Goal: Navigation & Orientation: Find specific page/section

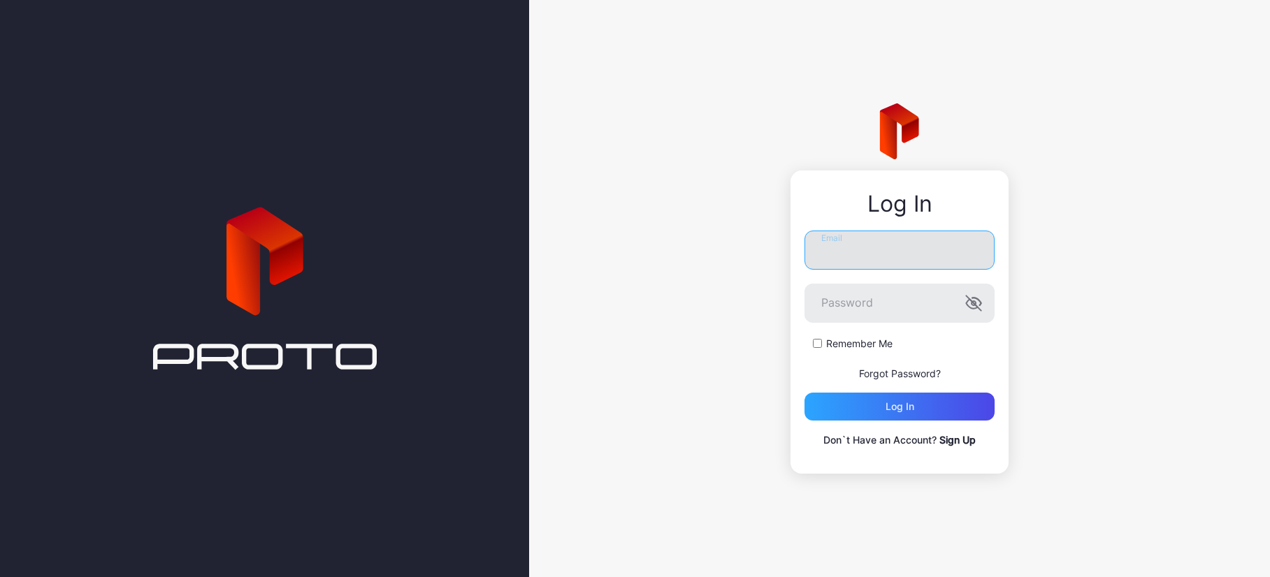
click at [862, 253] on input "Email" at bounding box center [899, 250] width 190 height 39
type input "**********"
click at [804, 393] on button "Log in" at bounding box center [899, 407] width 190 height 28
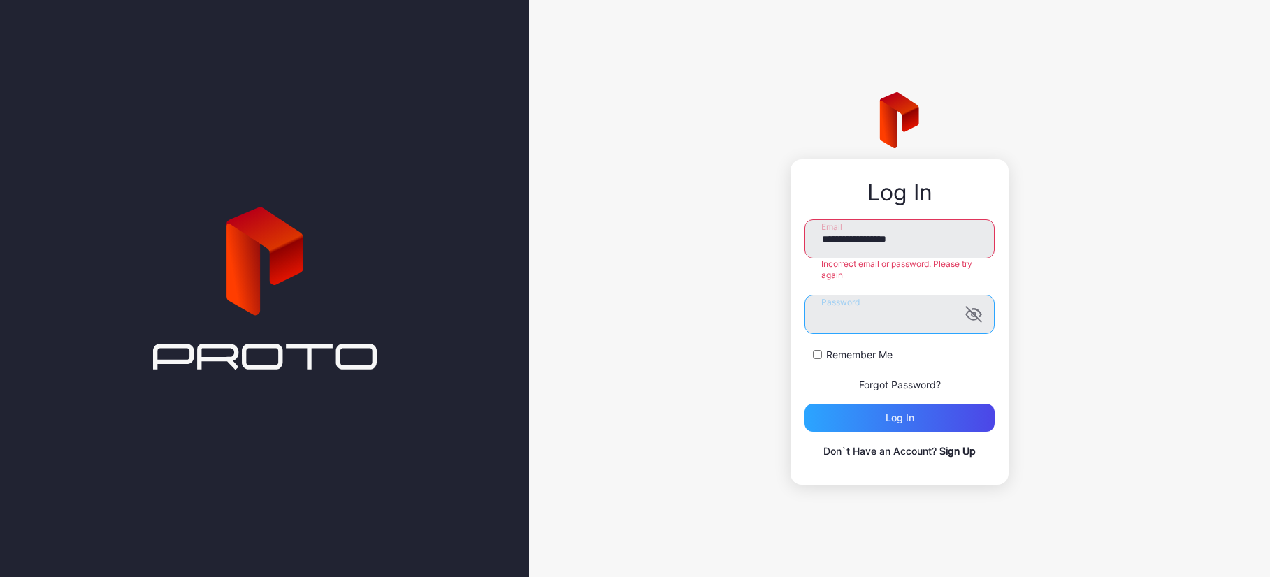
click at [804, 404] on button "Log in" at bounding box center [899, 418] width 190 height 28
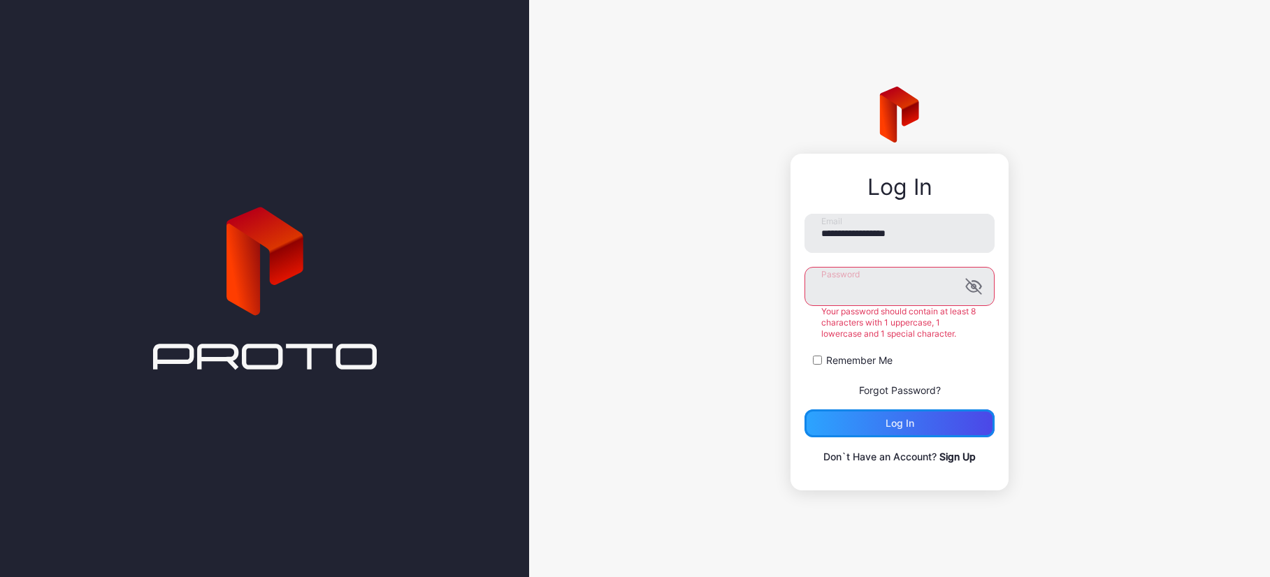
click at [941, 431] on div "**********" at bounding box center [899, 340] width 190 height 252
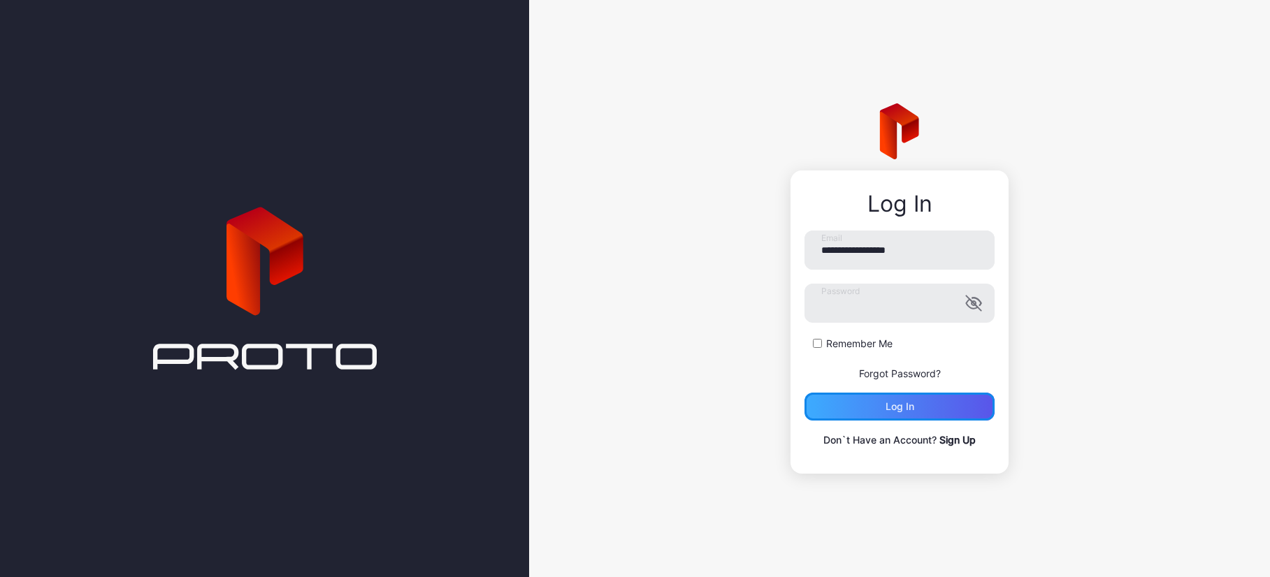
click at [937, 407] on div "Log in" at bounding box center [899, 407] width 190 height 28
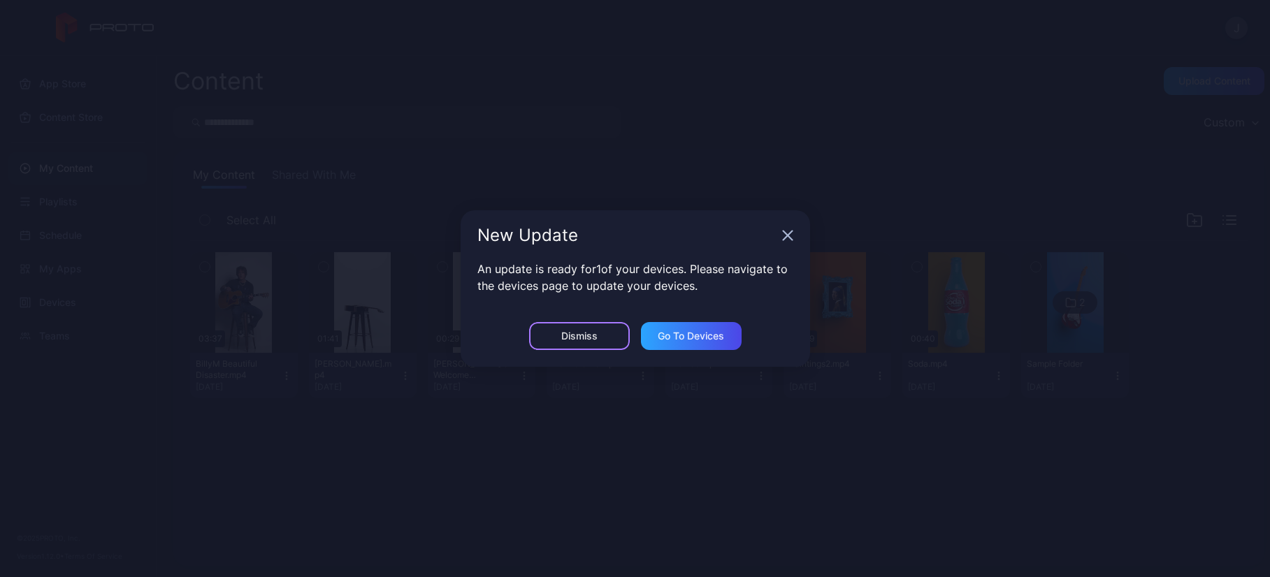
click at [595, 335] on div "Dismiss" at bounding box center [579, 336] width 36 height 11
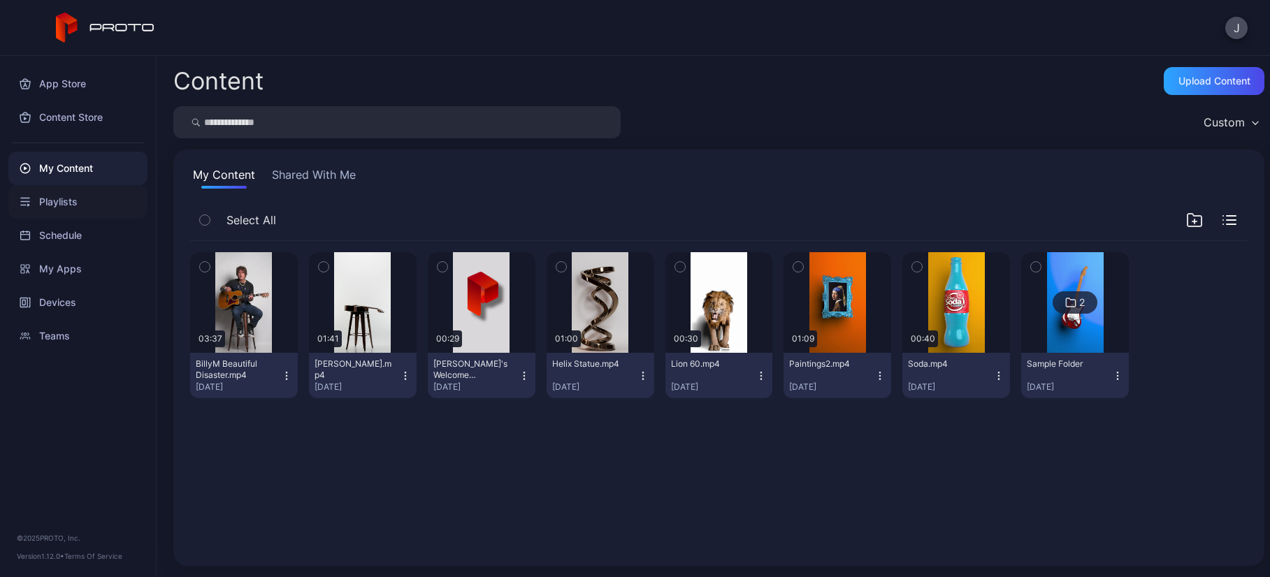
click at [65, 196] on div "Playlists" at bounding box center [77, 202] width 139 height 34
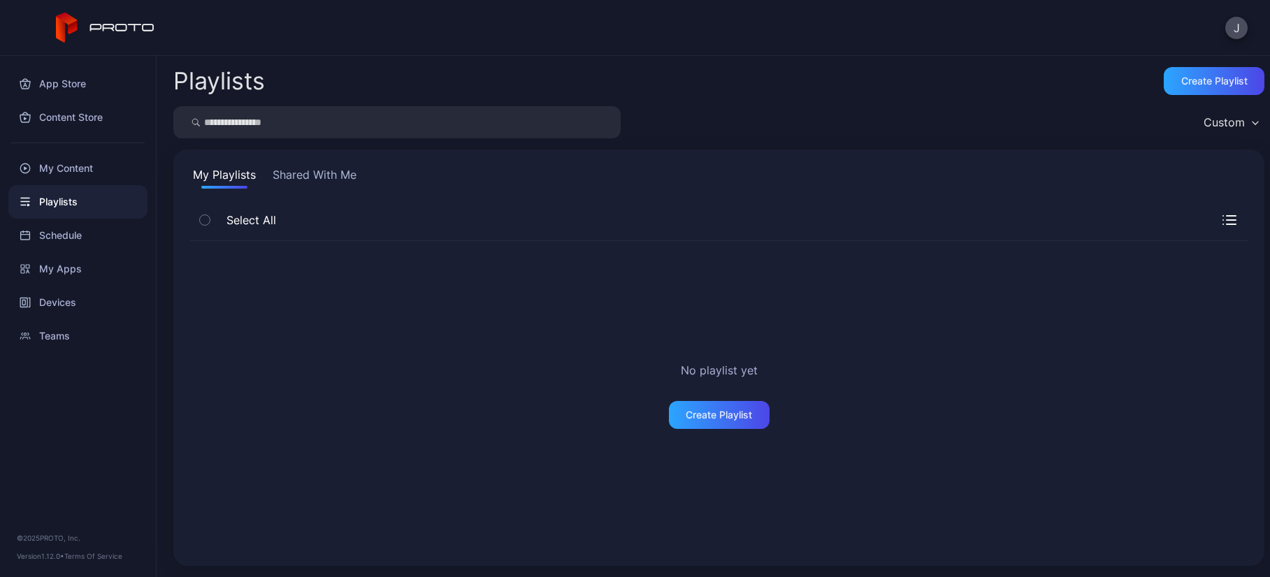
click at [312, 176] on button "Shared With Me" at bounding box center [314, 177] width 89 height 22
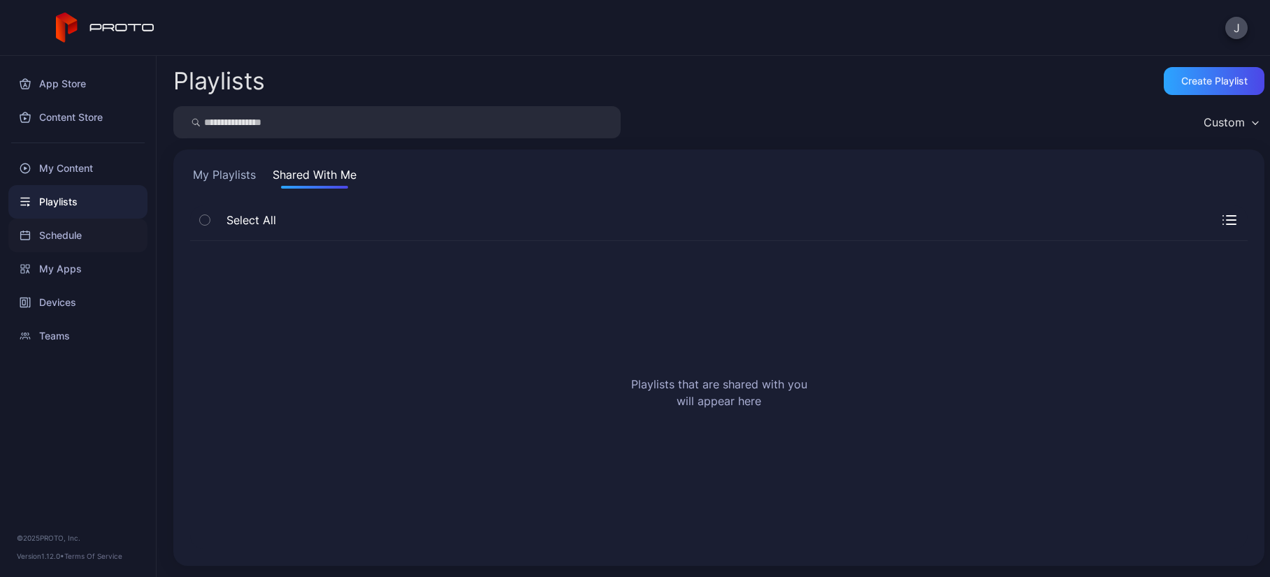
click at [80, 231] on div "Schedule" at bounding box center [77, 236] width 139 height 34
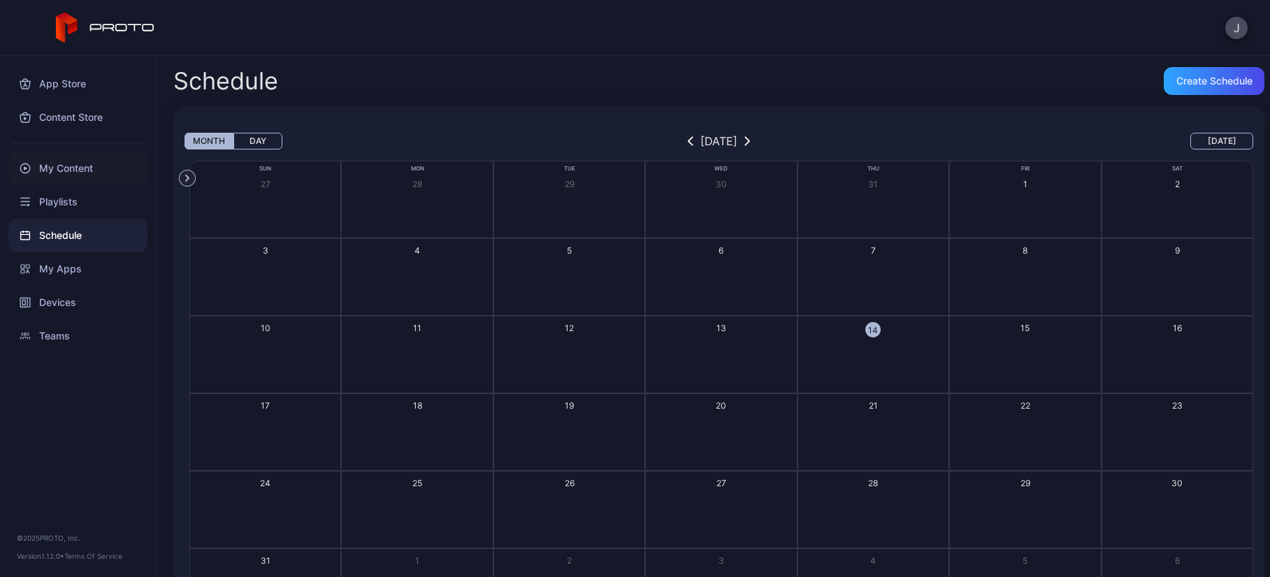
click at [81, 168] on div "My Content" at bounding box center [77, 169] width 139 height 34
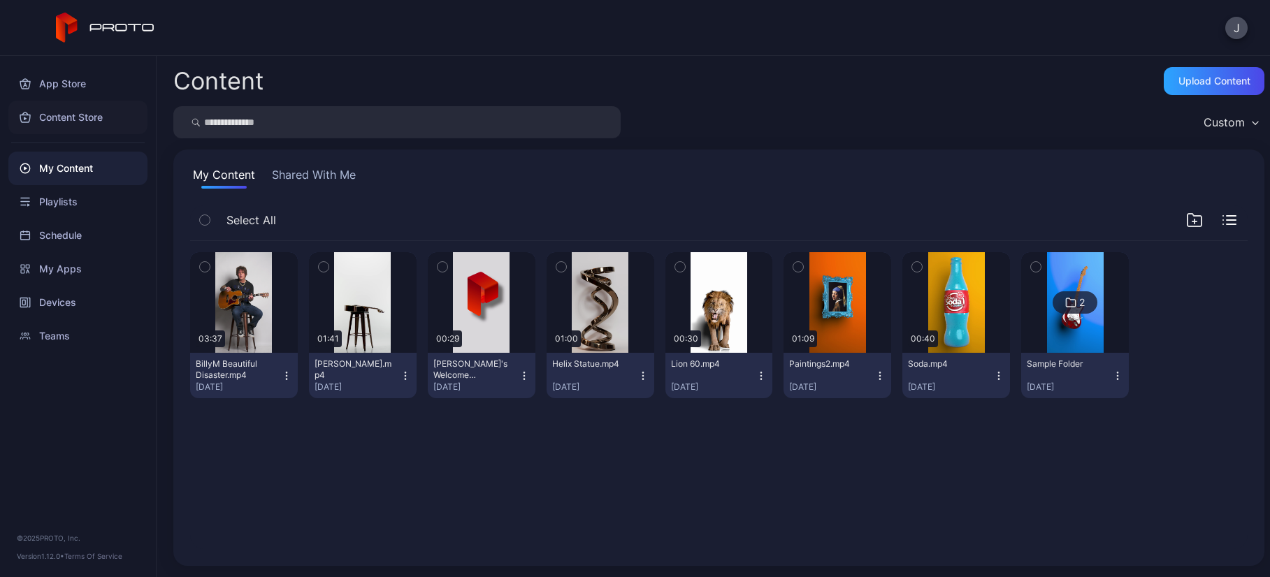
click at [84, 115] on div "Content Store" at bounding box center [77, 118] width 139 height 34
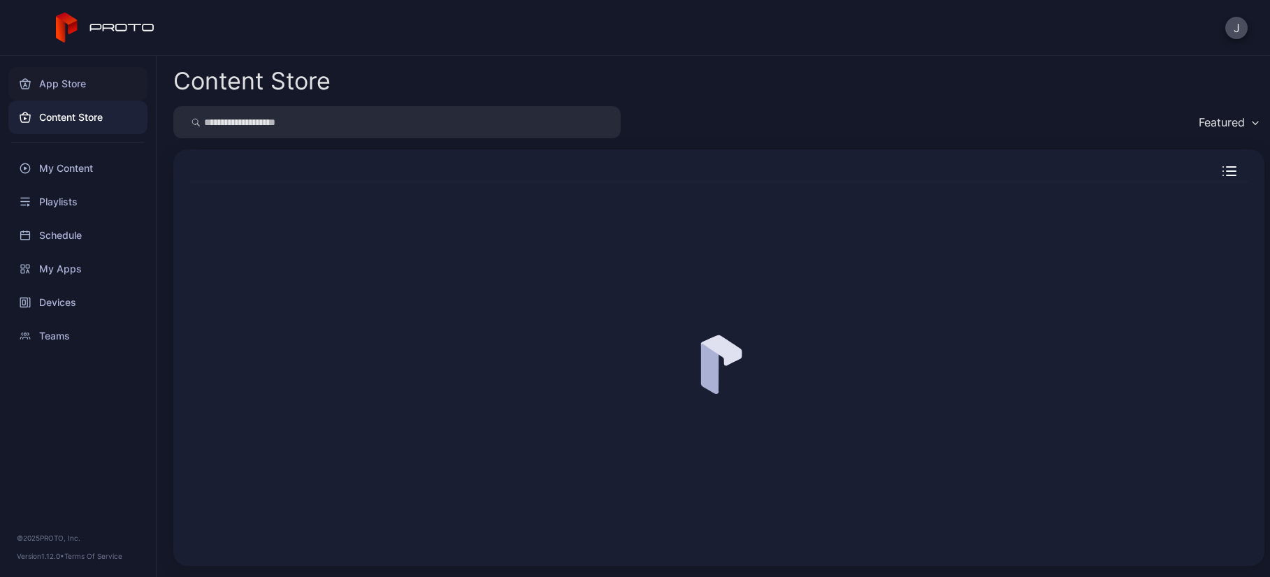
click at [80, 82] on div "App Store" at bounding box center [77, 84] width 139 height 34
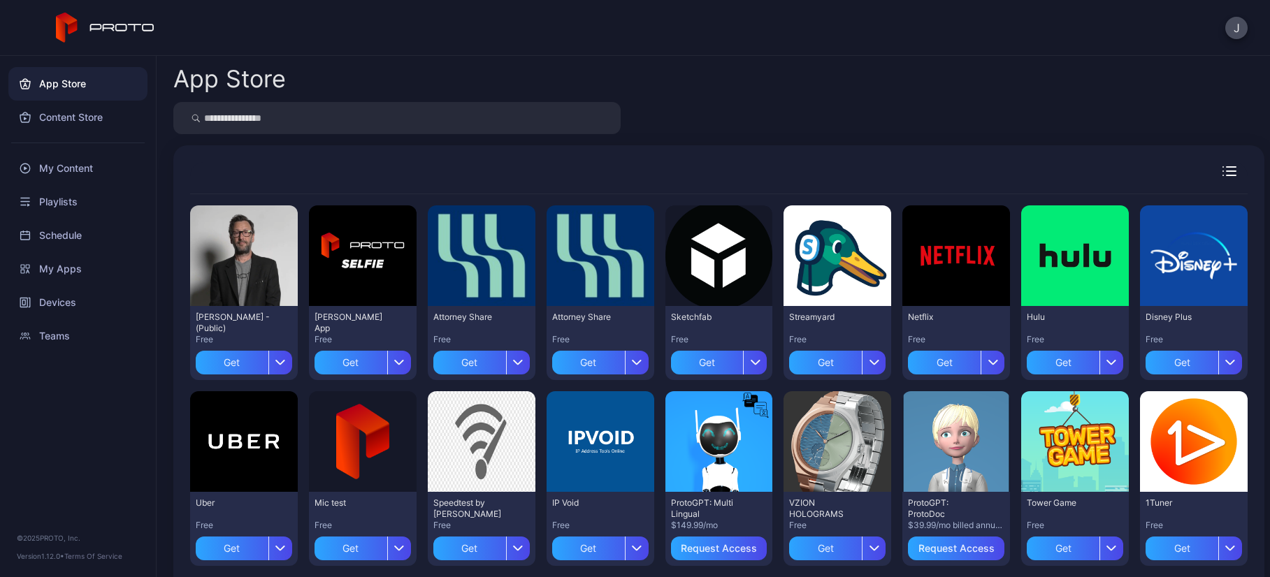
click at [715, 117] on div at bounding box center [718, 118] width 1091 height 32
click at [82, 116] on div "Content Store" at bounding box center [77, 118] width 139 height 34
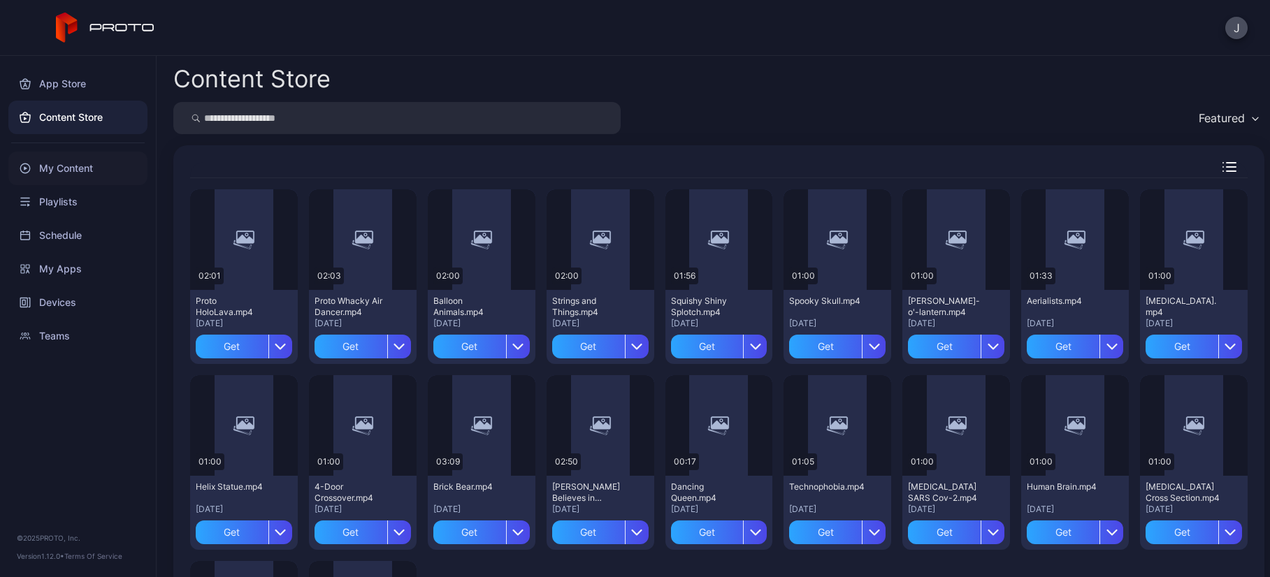
click at [72, 168] on div "My Content" at bounding box center [77, 169] width 139 height 34
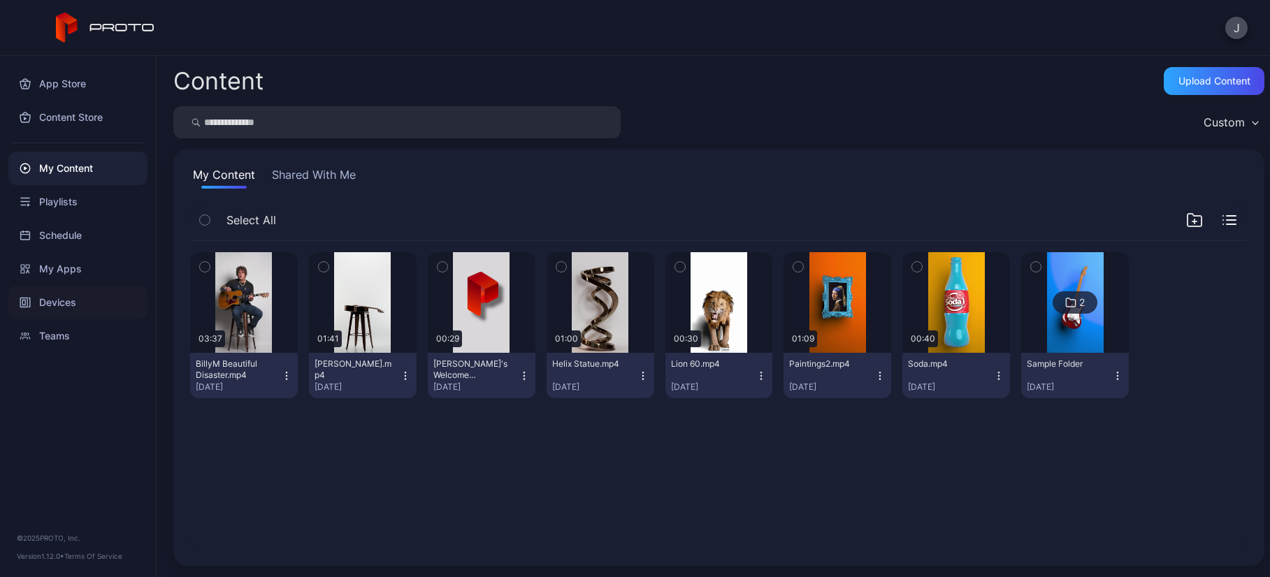
click at [55, 304] on div "Devices" at bounding box center [77, 303] width 139 height 34
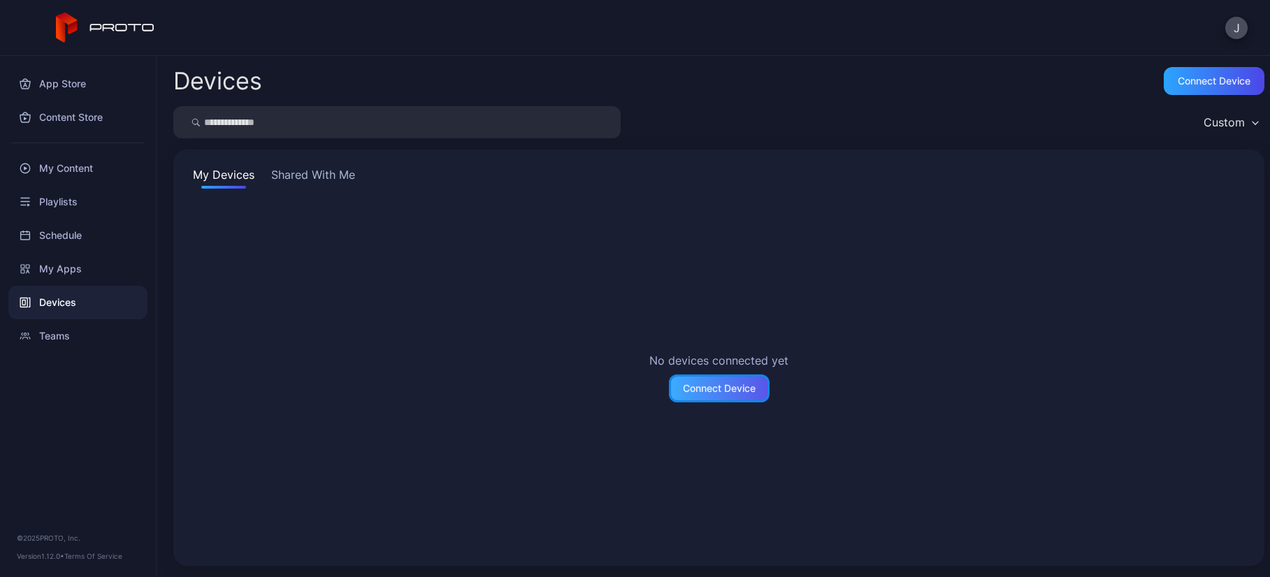
click at [722, 390] on div "Connect Device" at bounding box center [719, 388] width 73 height 11
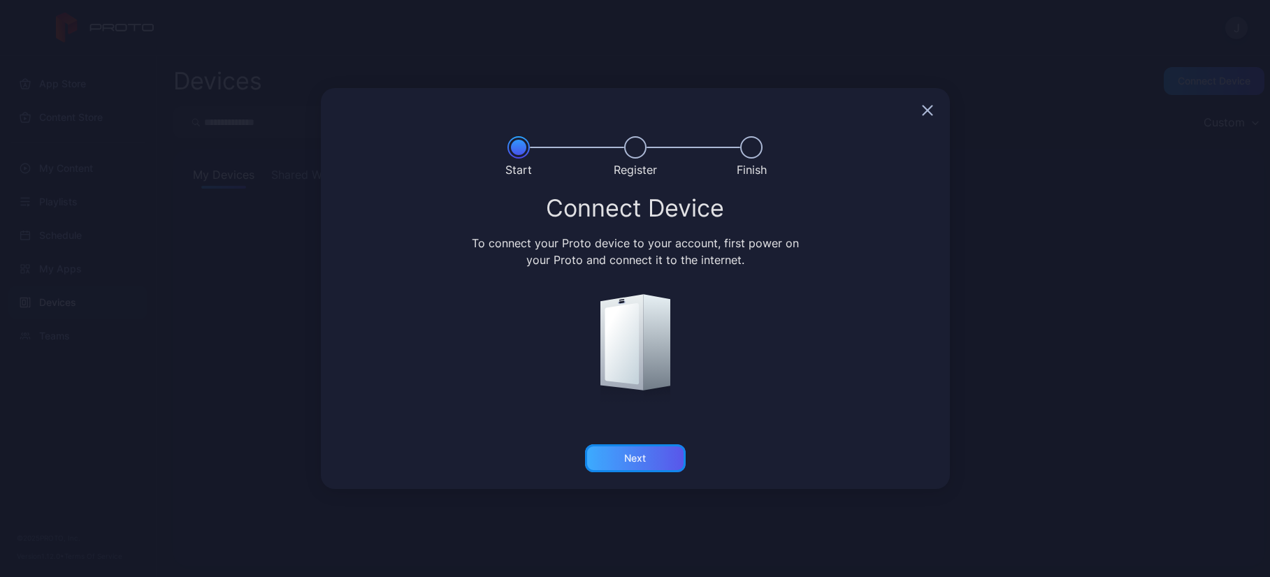
click at [646, 457] on div "Next" at bounding box center [635, 458] width 101 height 28
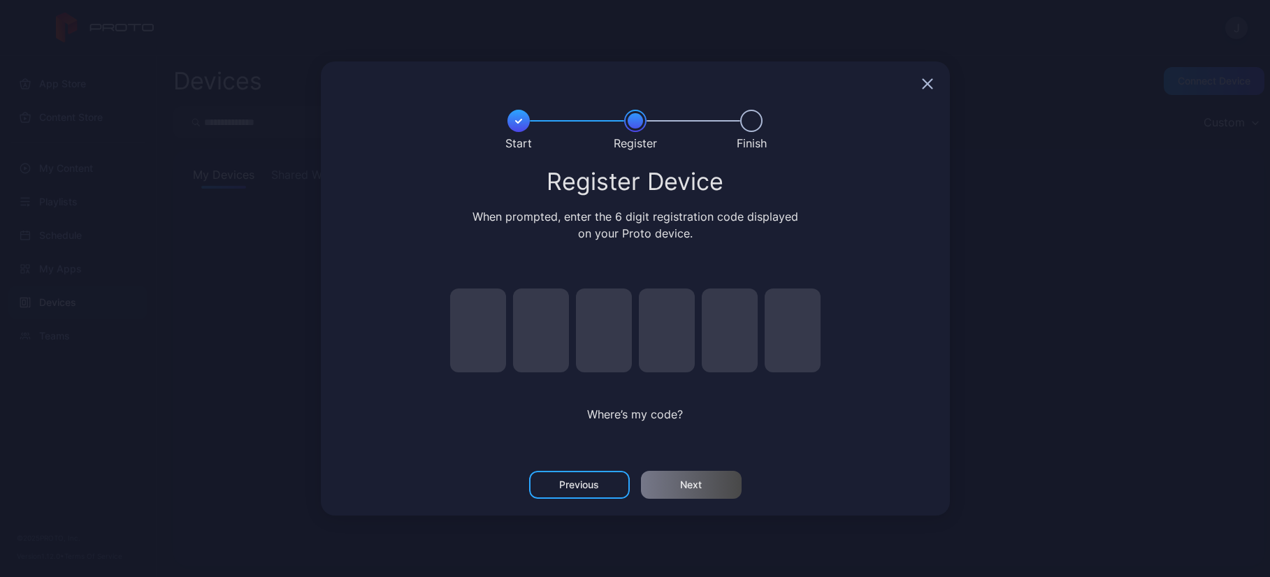
click at [929, 81] on icon "button" at bounding box center [926, 84] width 9 height 9
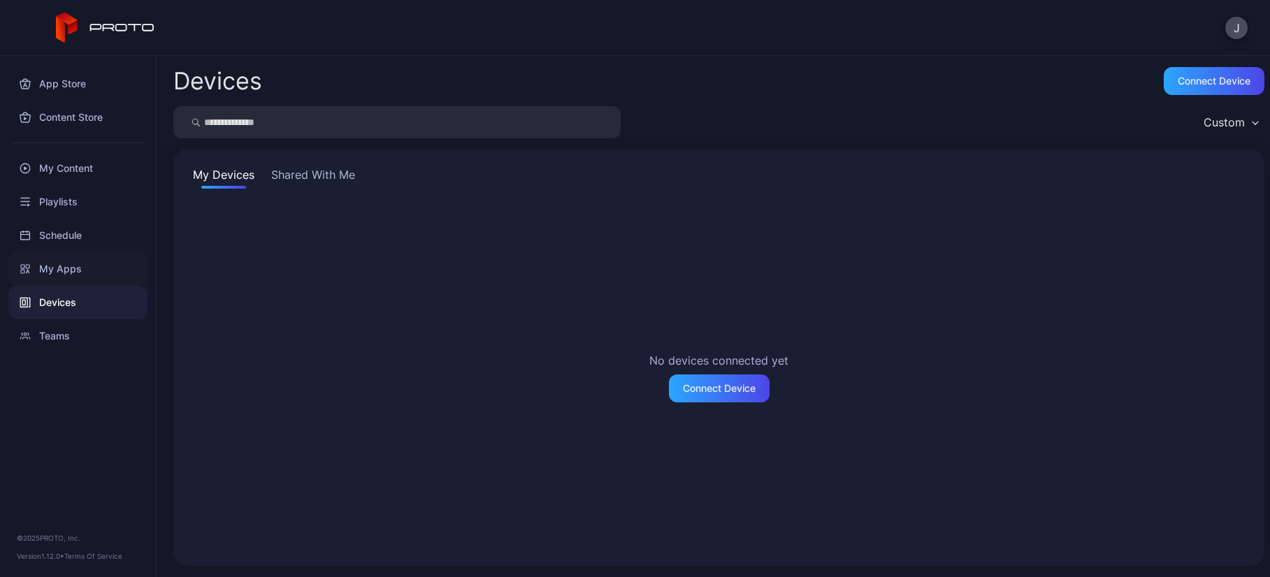
click at [59, 266] on div "My Apps" at bounding box center [77, 269] width 139 height 34
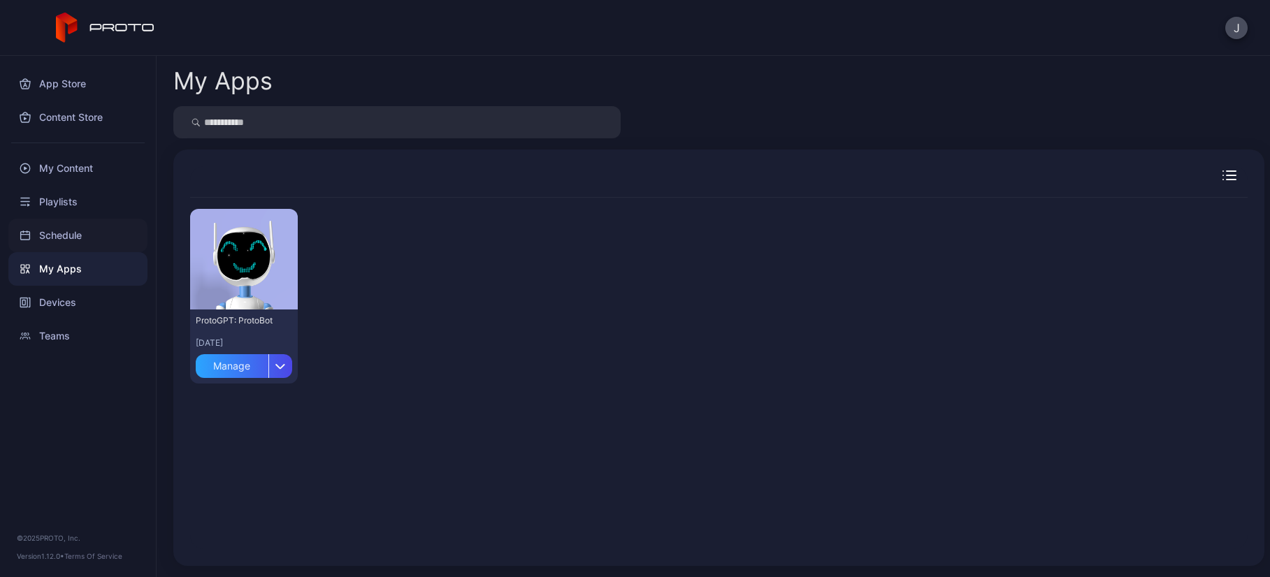
click at [75, 235] on div "Schedule" at bounding box center [77, 236] width 139 height 34
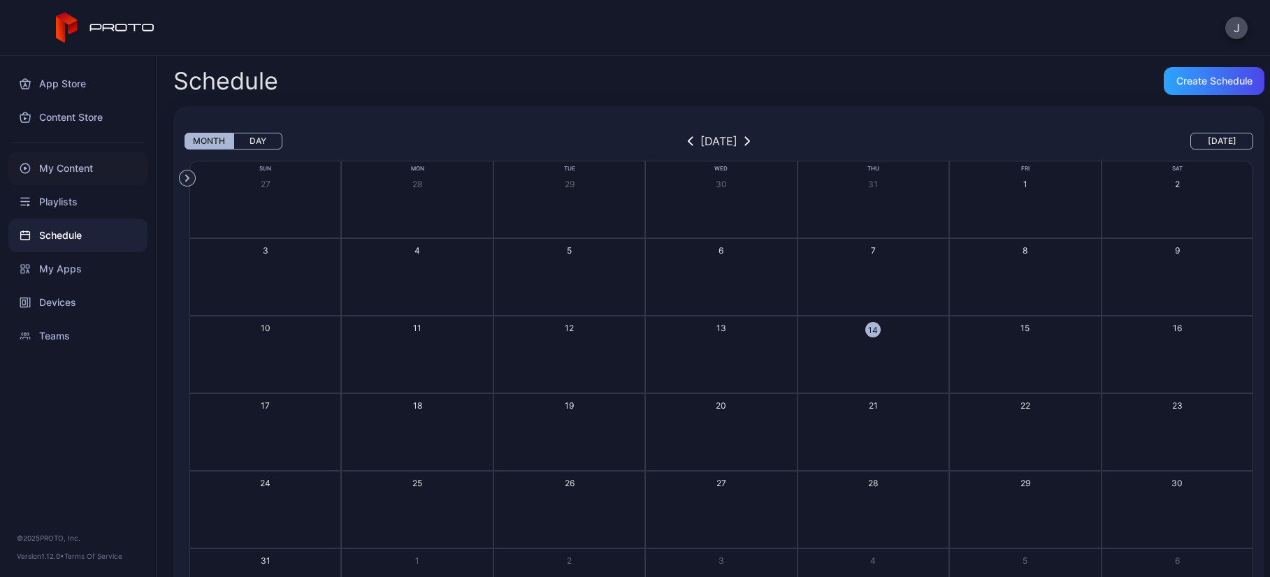
click at [57, 175] on div "My Content" at bounding box center [77, 169] width 139 height 34
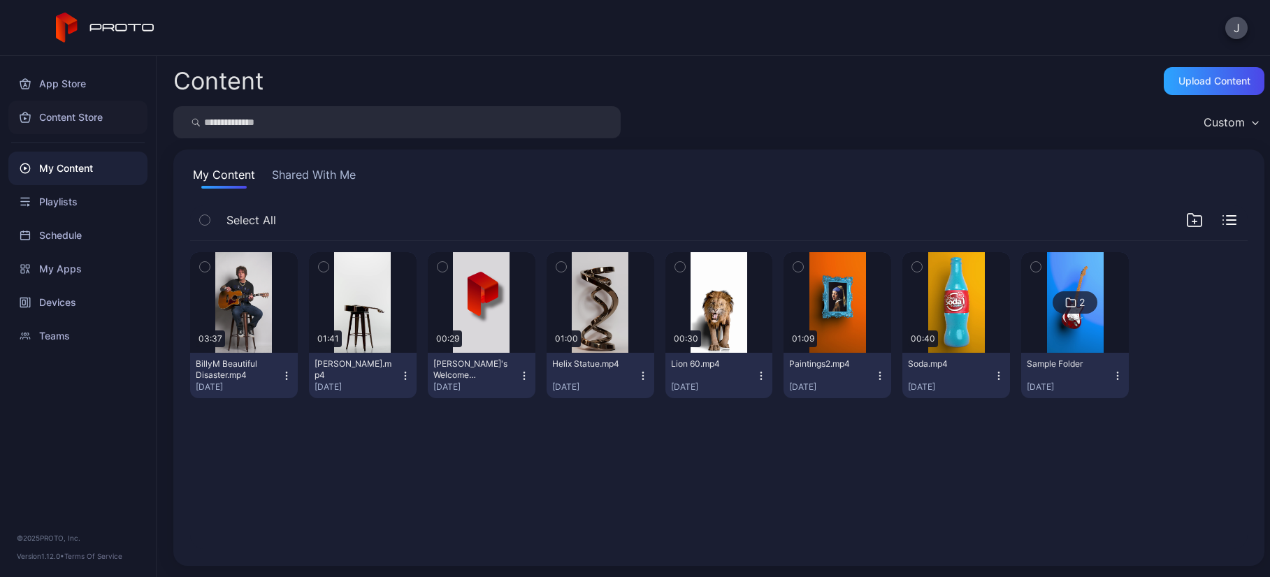
click at [82, 114] on div "Content Store" at bounding box center [77, 118] width 139 height 34
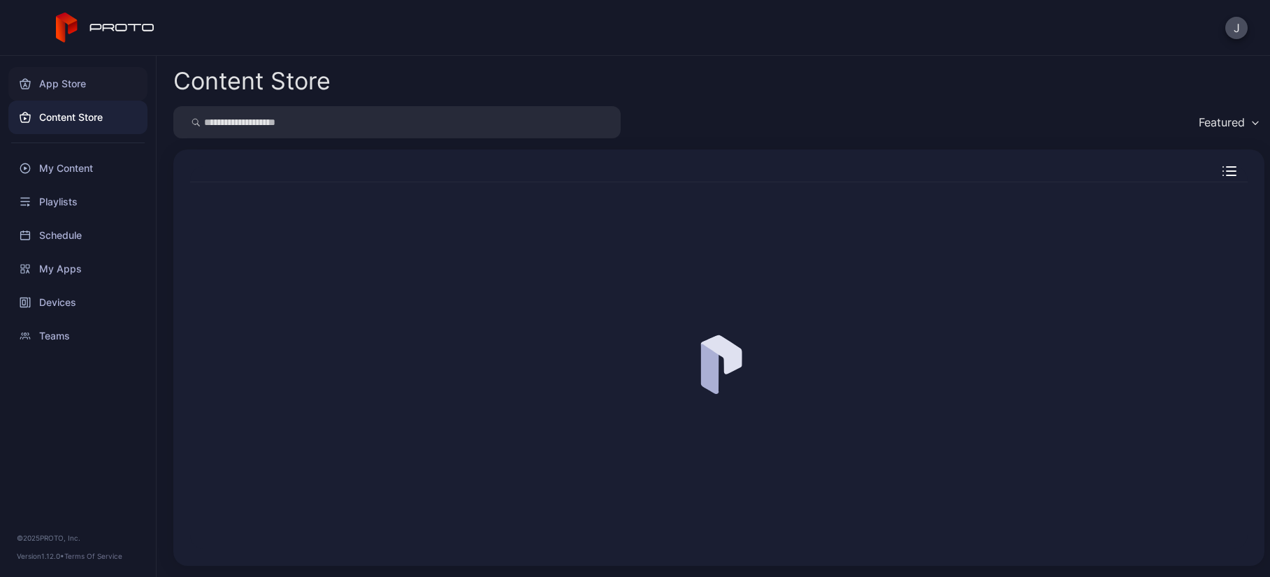
click at [76, 85] on div "App Store" at bounding box center [77, 84] width 139 height 34
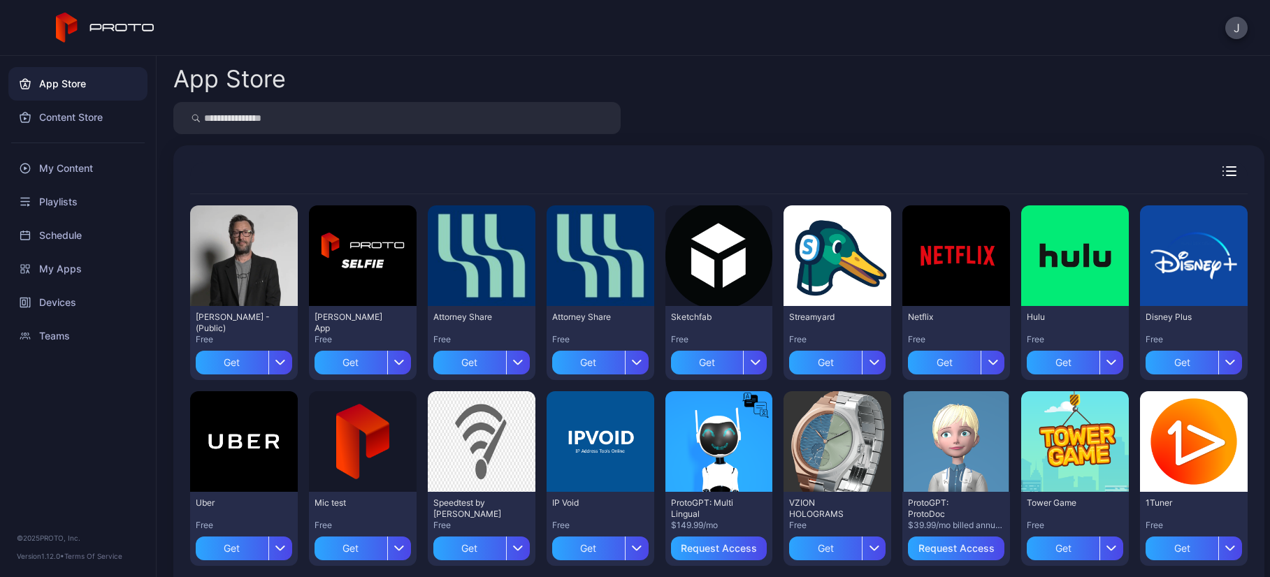
click at [115, 29] on icon at bounding box center [105, 28] width 99 height 31
